Goal: Obtain resource: Obtain resource

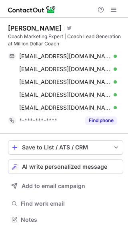
scroll to position [213, 128]
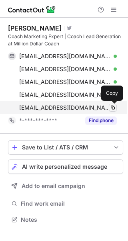
click at [110, 106] on span at bounding box center [113, 107] width 6 height 6
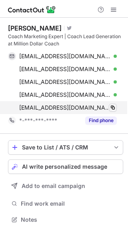
click at [110, 106] on span at bounding box center [113, 107] width 6 height 6
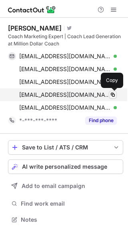
click at [116, 93] on span at bounding box center [113, 94] width 6 height 6
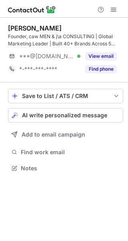
scroll to position [162, 128]
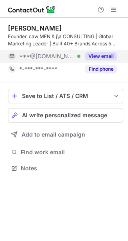
click at [99, 53] on button "View email" at bounding box center [101, 56] width 32 height 8
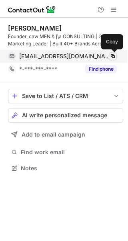
click at [113, 55] on span at bounding box center [113, 56] width 6 height 6
